Goal: Transaction & Acquisition: Purchase product/service

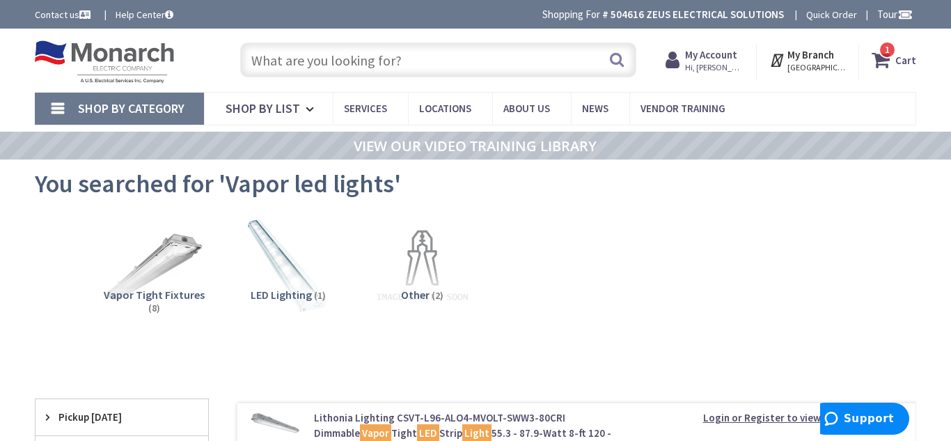
click at [439, 64] on input "text" at bounding box center [438, 59] width 396 height 35
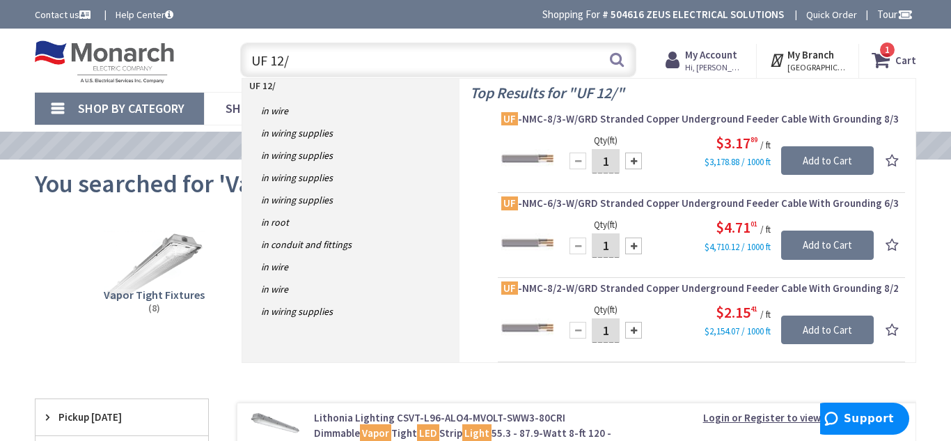
type input "UF 12/2"
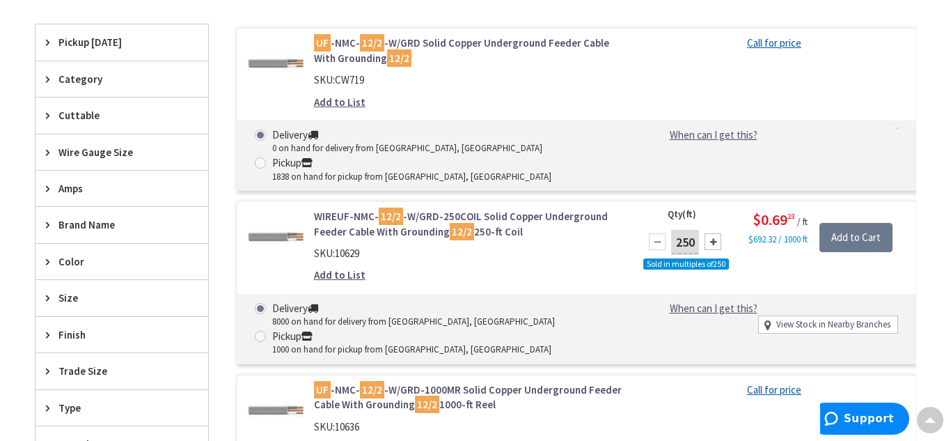
scroll to position [378, 0]
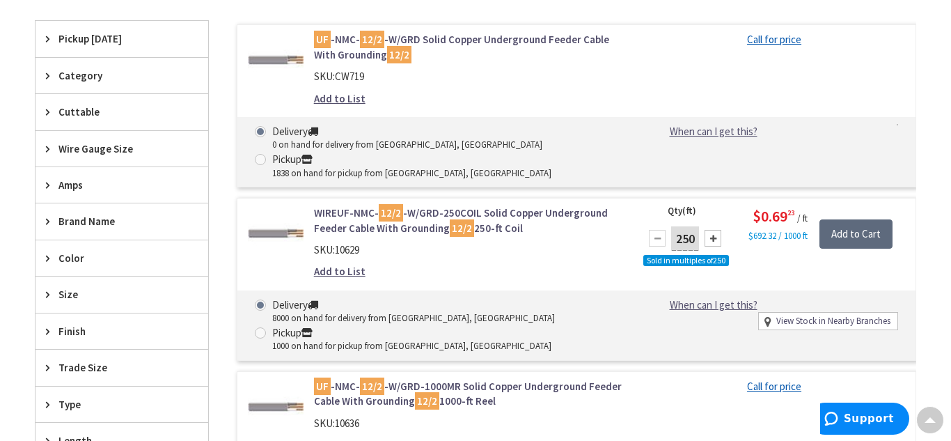
click at [852, 219] on input "Add to Cart" at bounding box center [856, 233] width 73 height 29
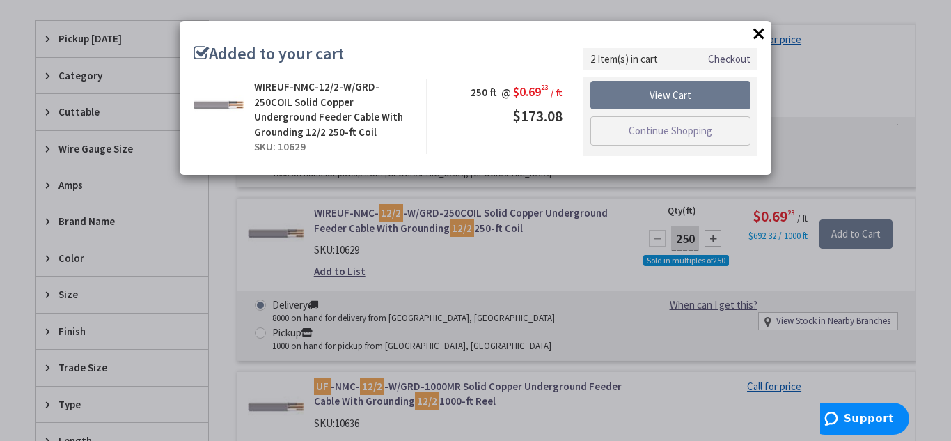
click at [753, 38] on button "×" at bounding box center [759, 33] width 21 height 21
